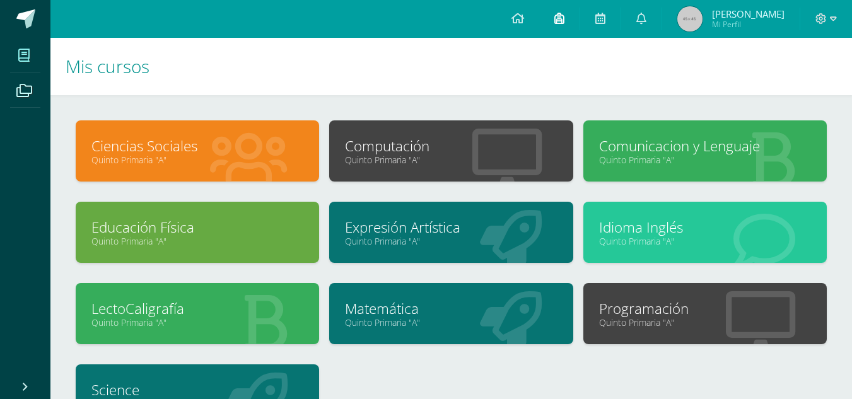
click at [555, 19] on icon at bounding box center [560, 18] width 10 height 11
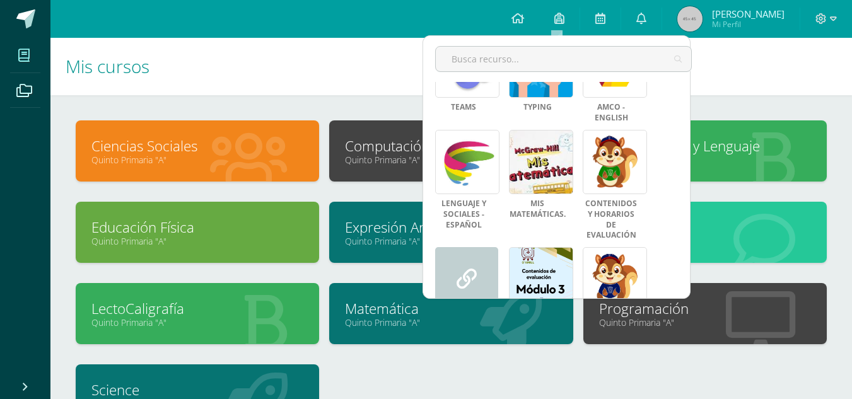
scroll to position [218, 0]
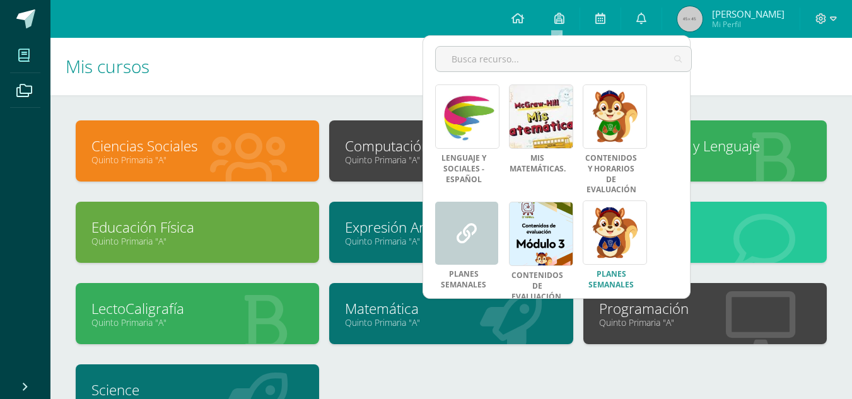
click at [611, 241] on link at bounding box center [615, 233] width 64 height 64
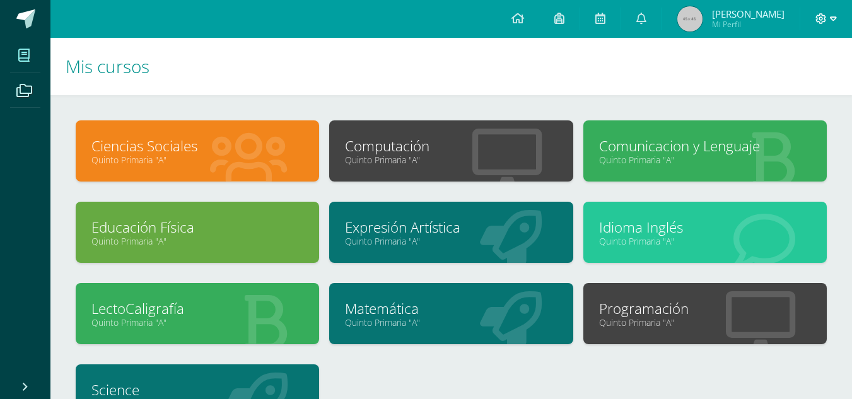
click at [832, 20] on icon at bounding box center [833, 18] width 7 height 11
click at [564, 18] on link at bounding box center [560, 19] width 40 height 38
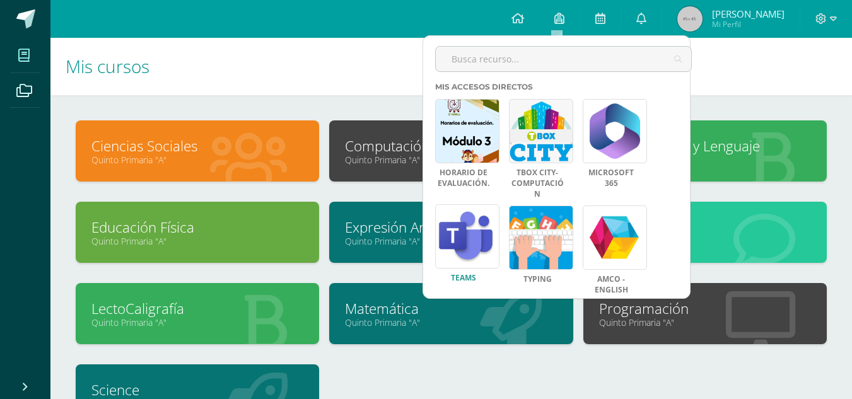
click at [488, 236] on link at bounding box center [467, 236] width 64 height 64
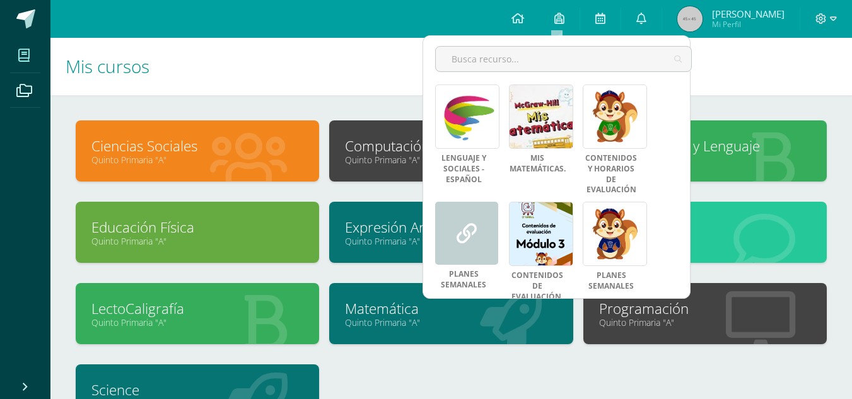
scroll to position [25, 0]
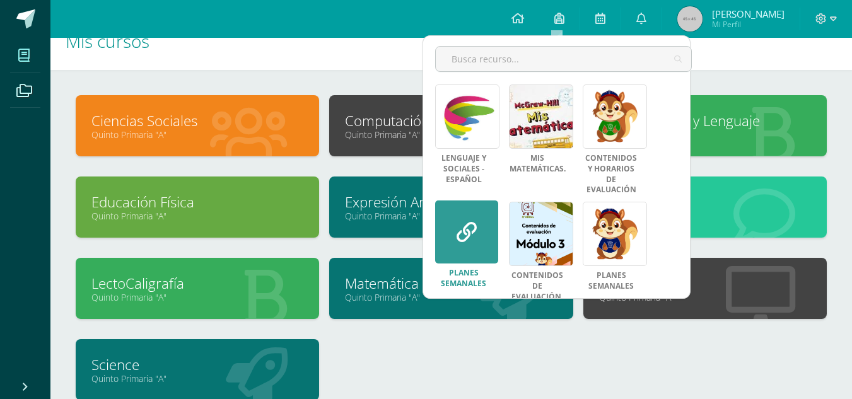
click at [471, 233] on link at bounding box center [466, 232] width 63 height 63
